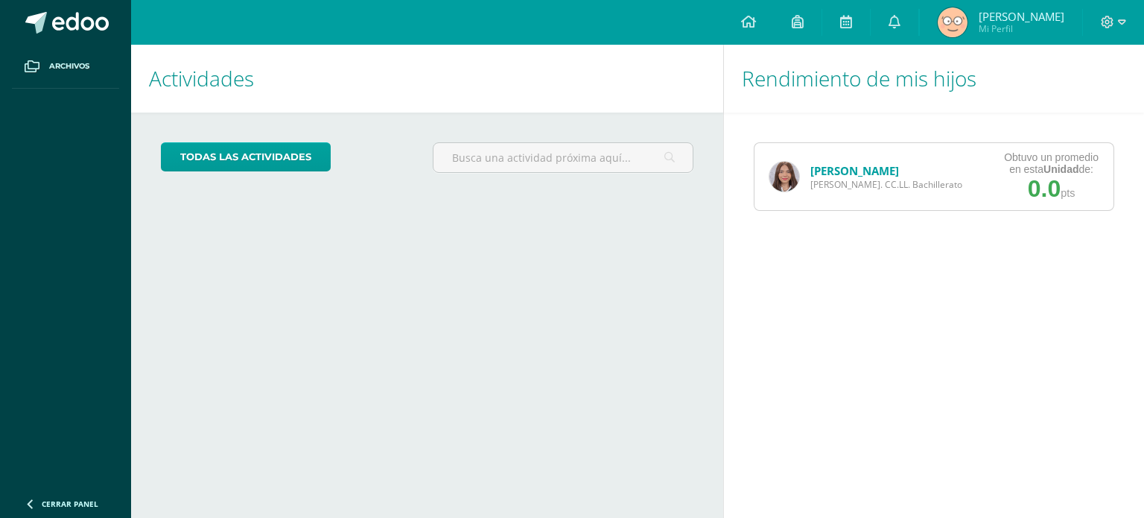
click at [771, 176] on img at bounding box center [785, 177] width 30 height 30
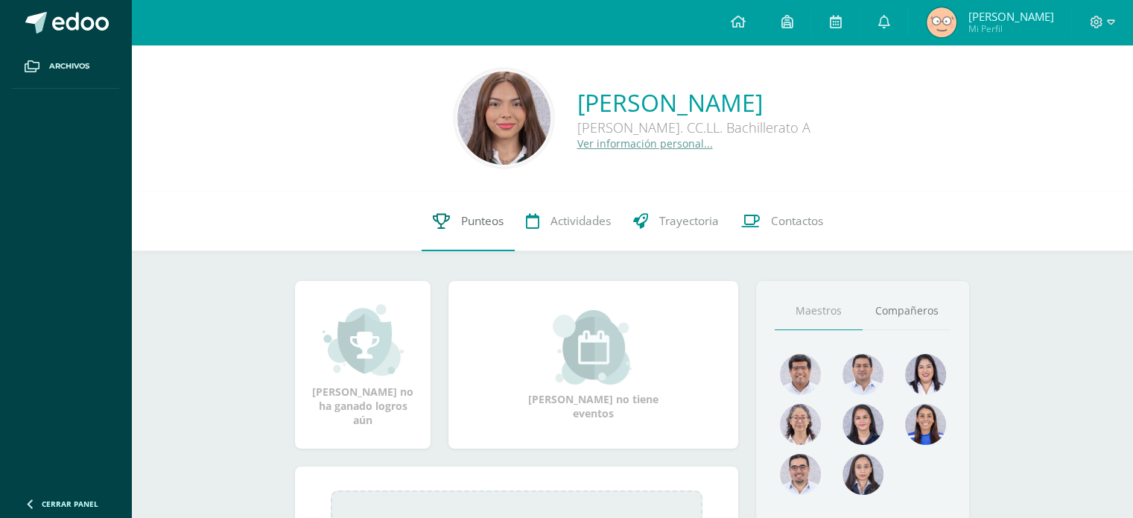
click at [446, 220] on icon at bounding box center [441, 221] width 17 height 16
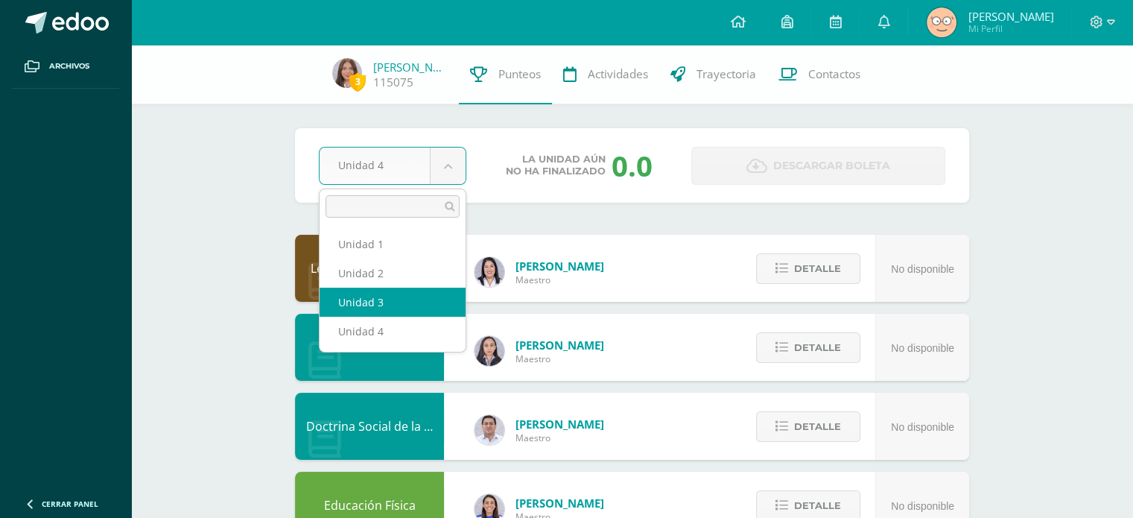
select select "Unidad 3"
